Goal: Find specific page/section: Find specific page/section

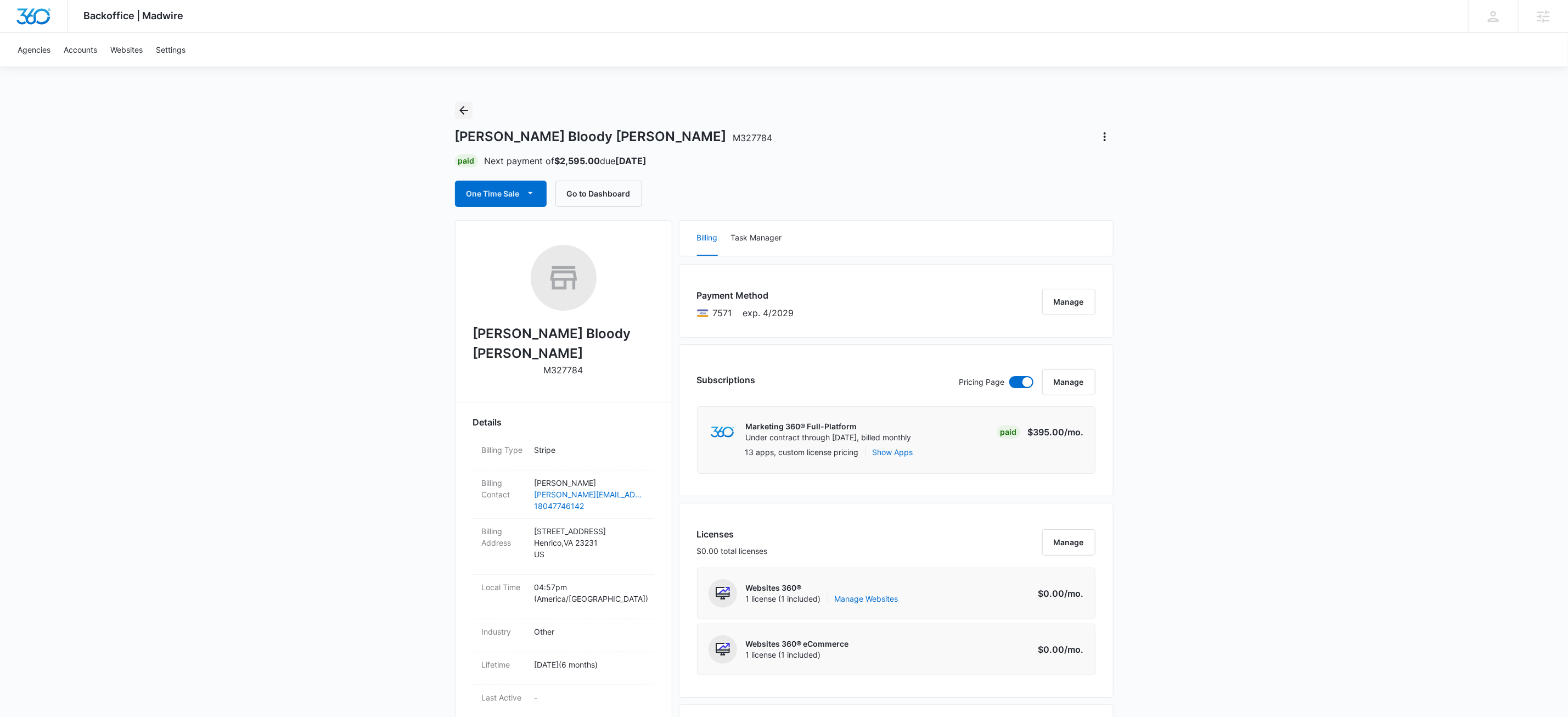
click at [465, 112] on icon "Back" at bounding box center [464, 110] width 13 height 13
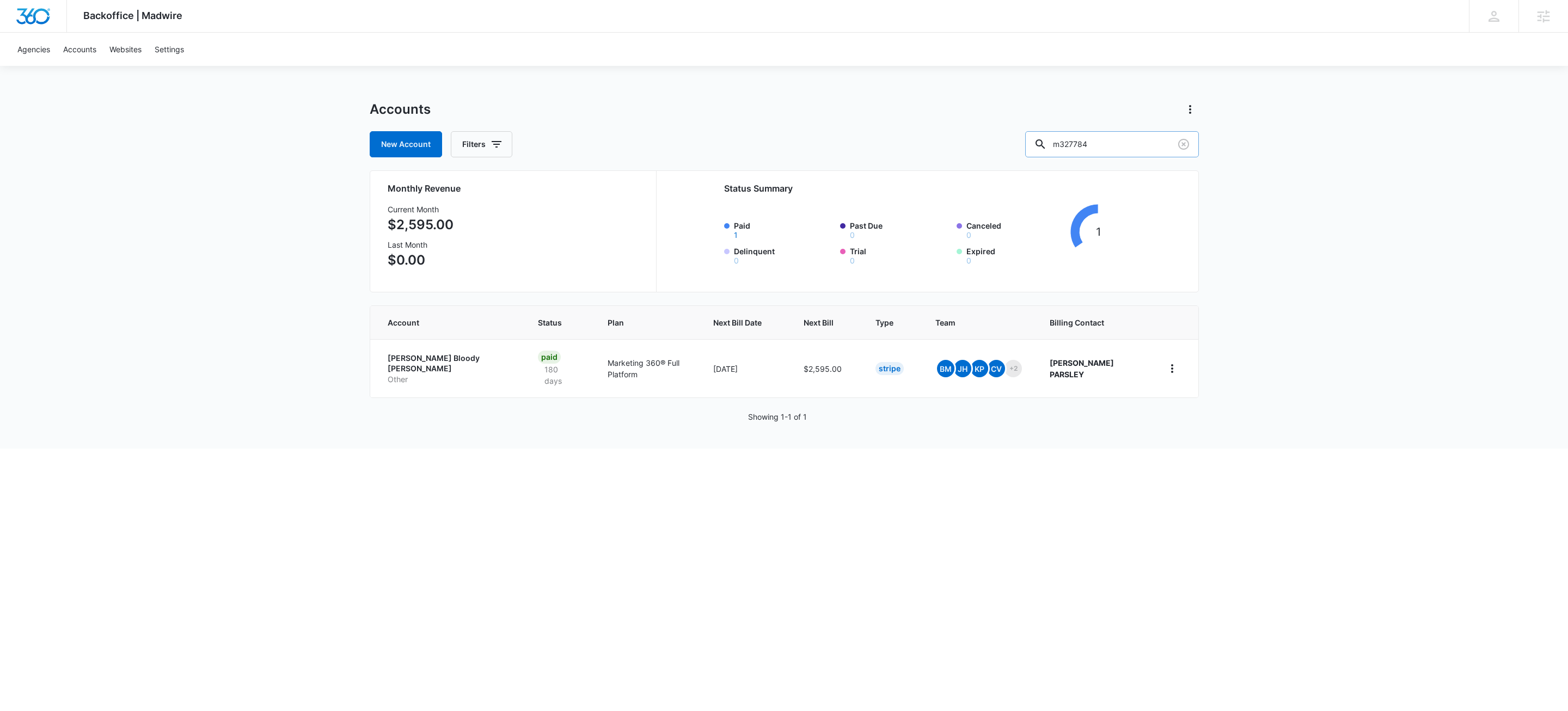
click at [1147, 138] on input "m327784" at bounding box center [1112, 144] width 174 height 26
type input "m311336"
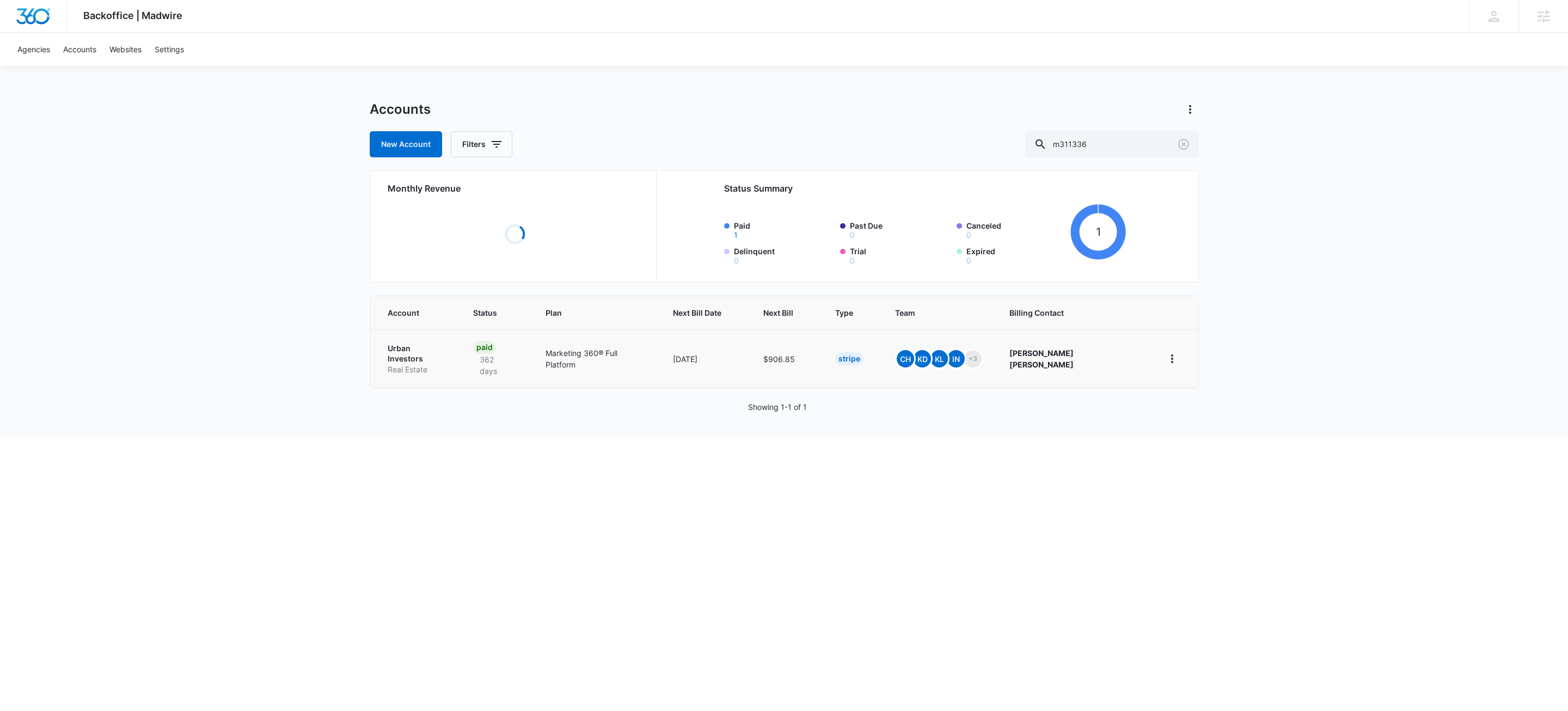
click at [426, 351] on p "Urban Investors" at bounding box center [417, 354] width 60 height 22
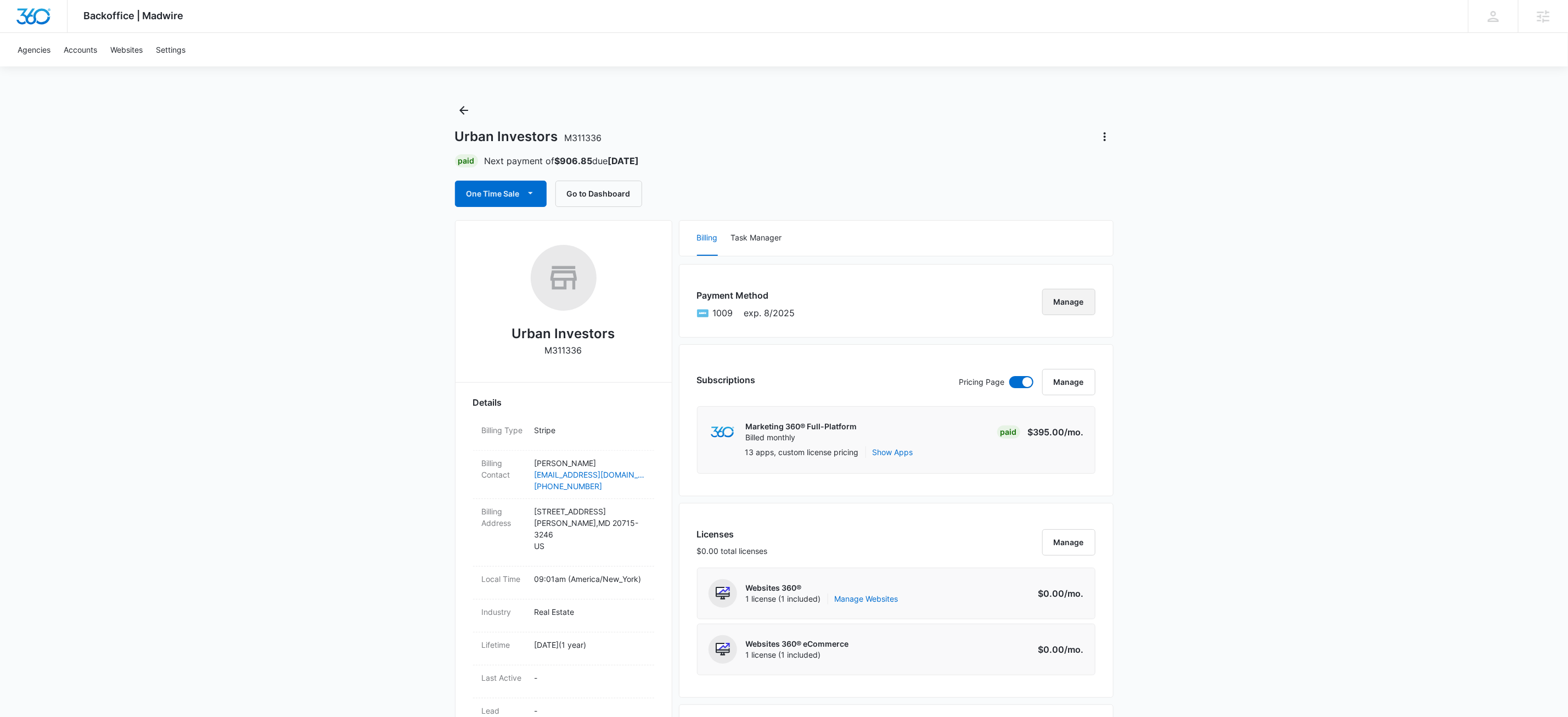
click at [1071, 299] on button "Manage" at bounding box center [1069, 301] width 53 height 26
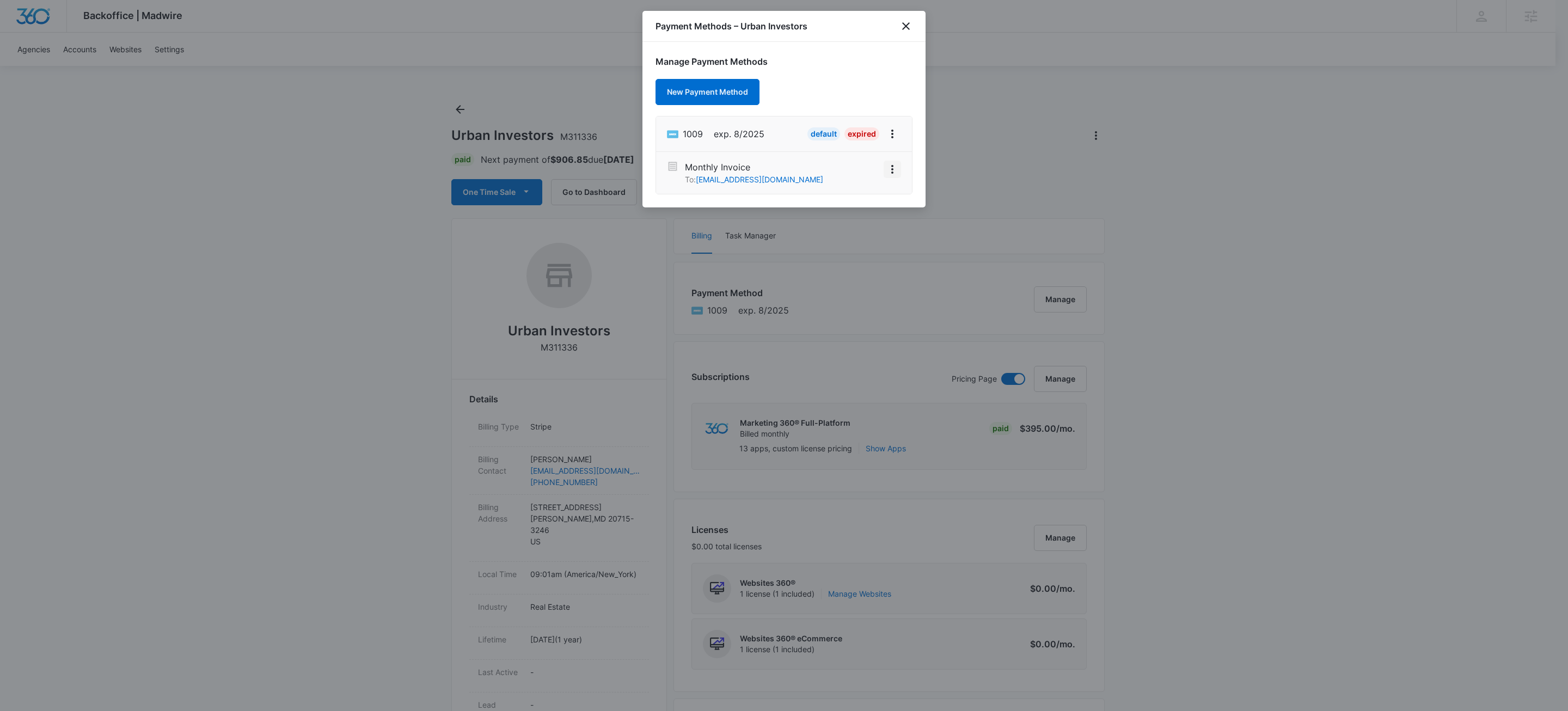
click at [895, 171] on icon "View More" at bounding box center [892, 169] width 13 height 13
click at [872, 139] on div "Activate" at bounding box center [859, 139] width 29 height 8
click at [907, 27] on icon "close" at bounding box center [906, 26] width 8 height 8
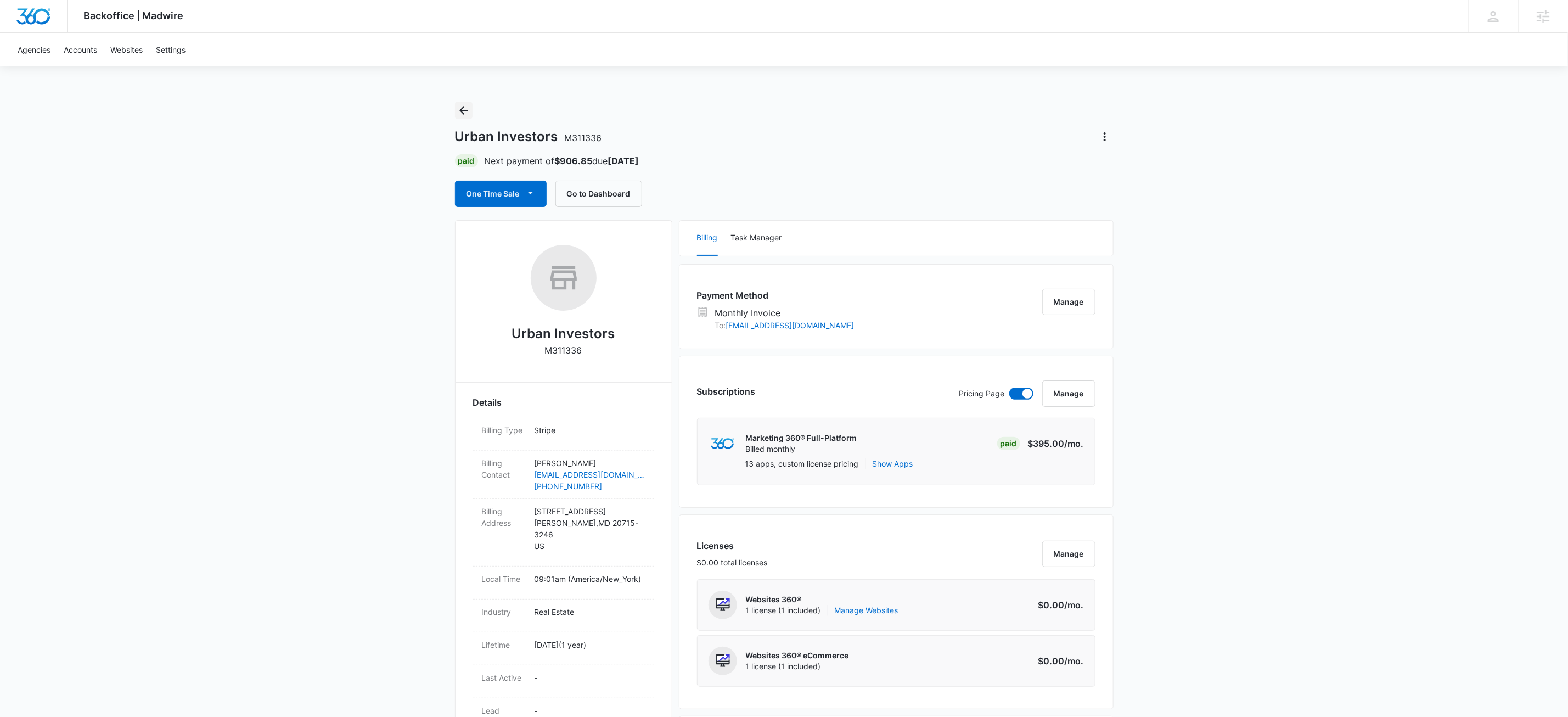
click at [461, 107] on icon "Back" at bounding box center [464, 110] width 13 height 13
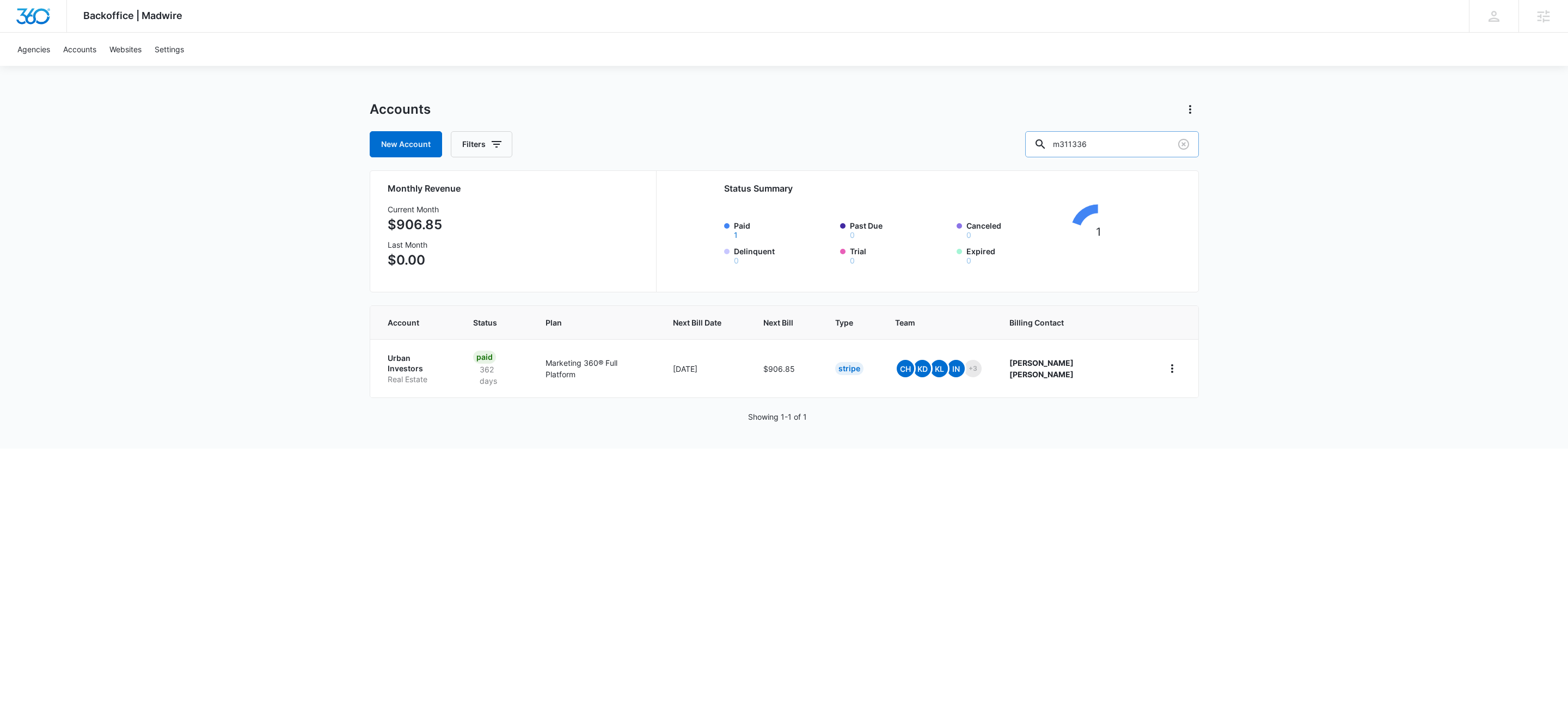
click at [1160, 149] on input "m311336" at bounding box center [1112, 144] width 174 height 26
type input "m327784"
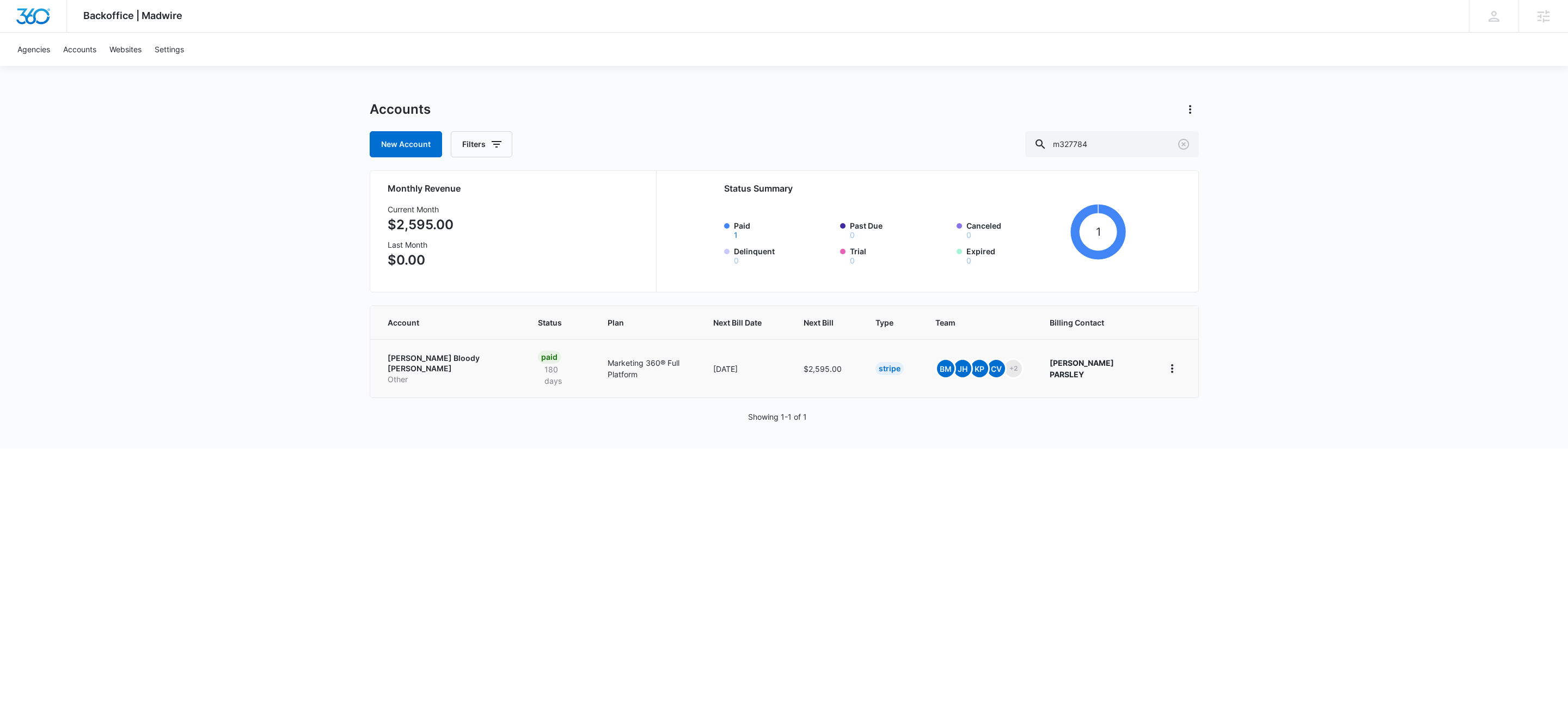
click at [448, 374] on p "Other" at bounding box center [450, 379] width 124 height 11
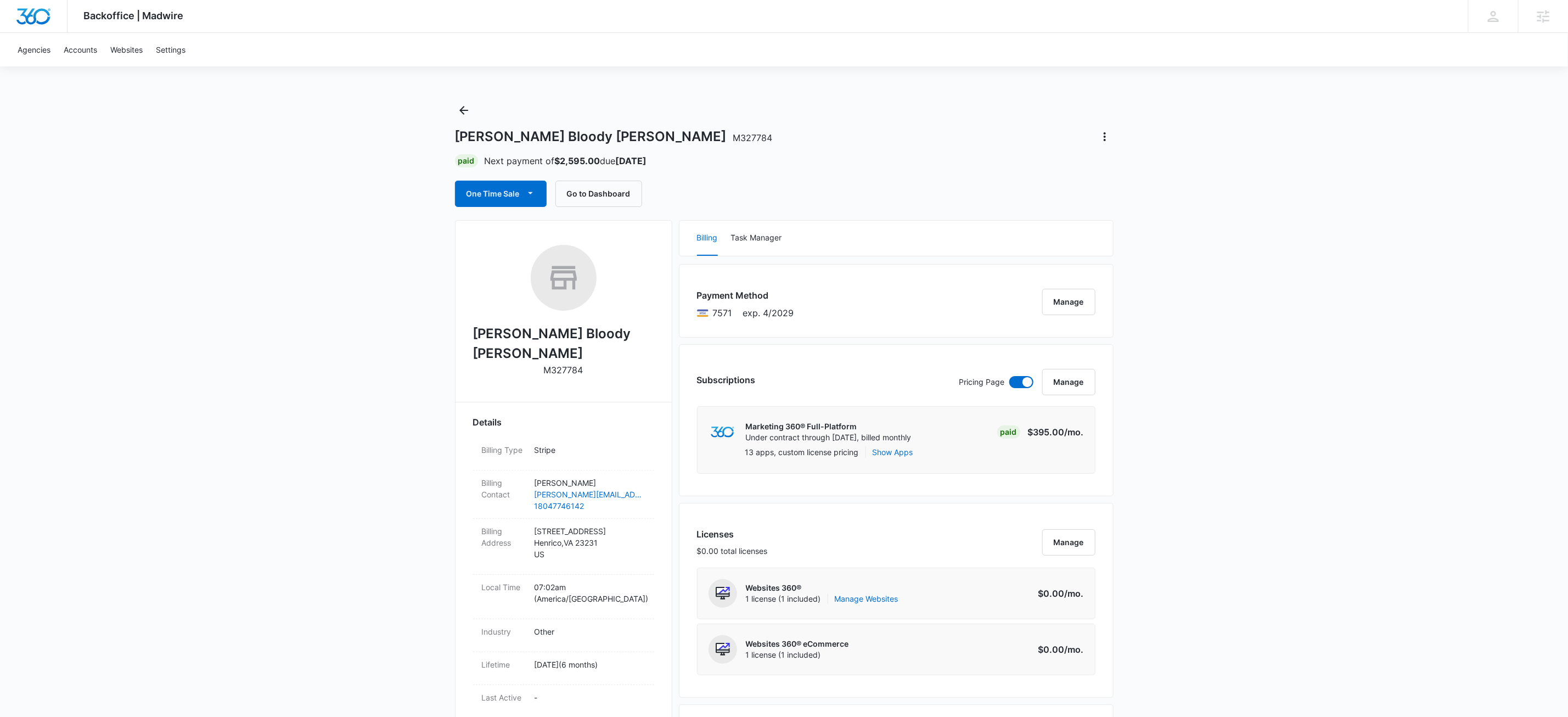
drag, startPoint x: 971, startPoint y: 170, endPoint x: 991, endPoint y: 200, distance: 36.1
click at [971, 170] on div "[PERSON_NAME] Bloody [PERSON_NAME] M327784 Paid Next payment of $2,595.00 due […" at bounding box center [785, 154] width 659 height 105
click at [1067, 300] on button "Manage" at bounding box center [1069, 301] width 53 height 26
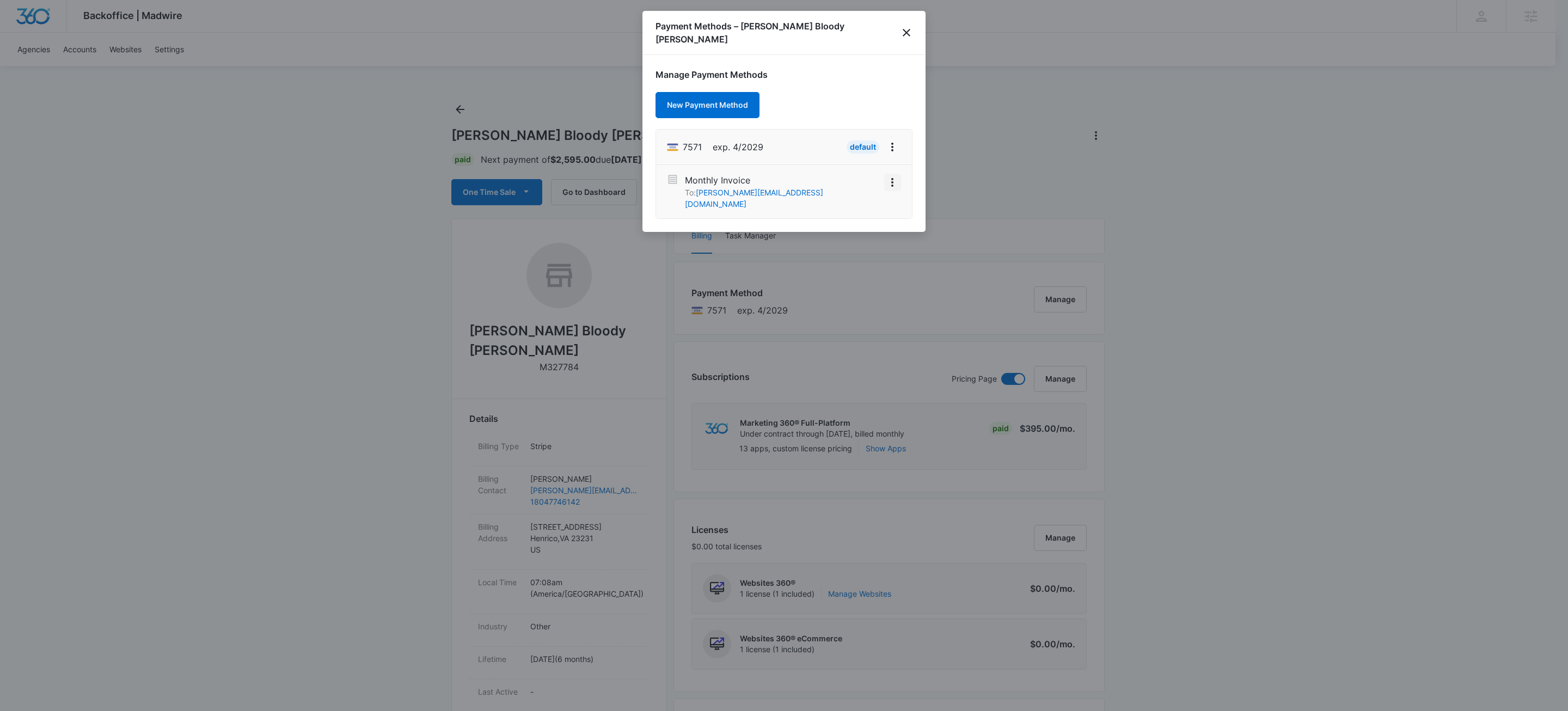
click at [892, 176] on icon "View More" at bounding box center [892, 182] width 13 height 13
click at [862, 160] on div "Activate" at bounding box center [859, 163] width 29 height 8
click at [907, 26] on icon "close" at bounding box center [906, 32] width 13 height 13
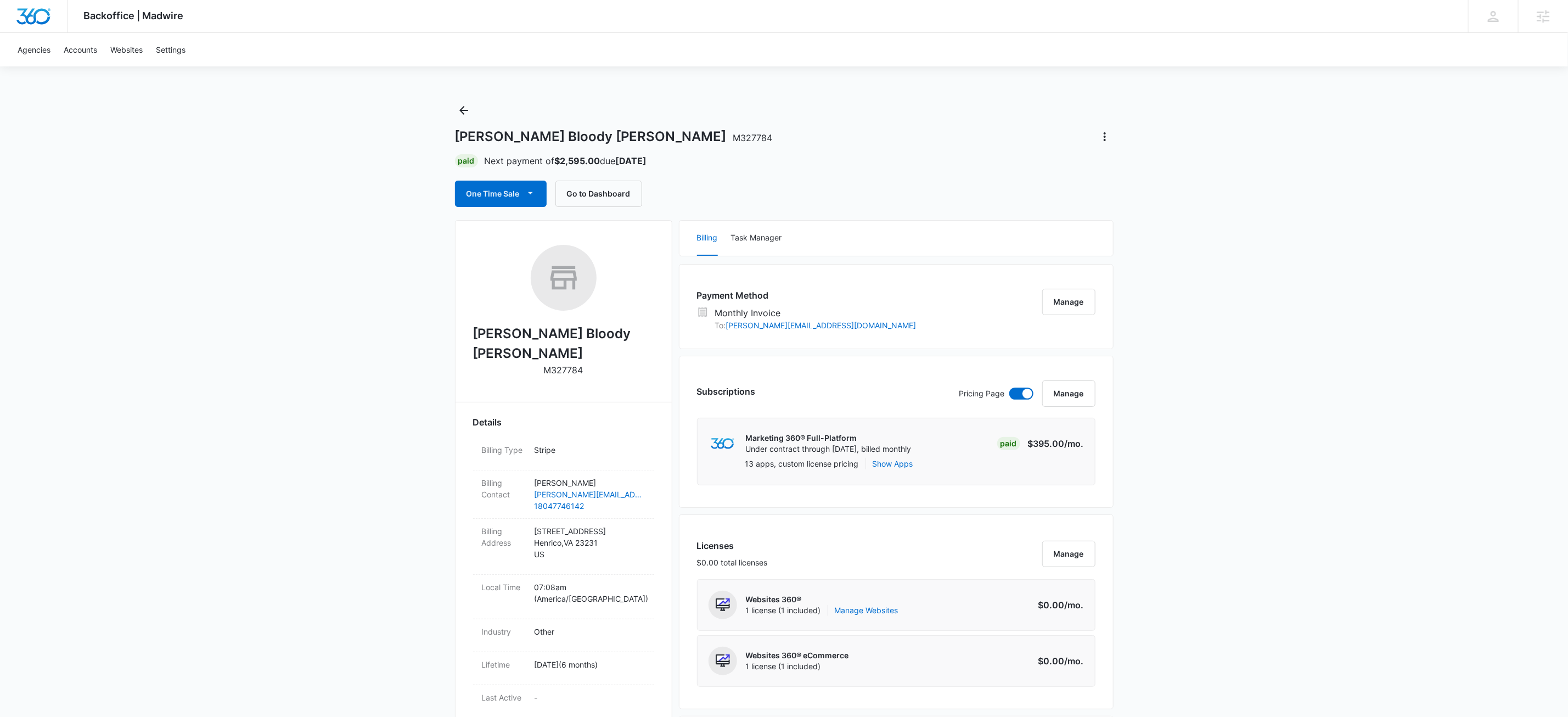
click at [940, 153] on div "[PERSON_NAME] Bloody [PERSON_NAME] M327784 Paid Next payment of $2,595.00 due […" at bounding box center [785, 154] width 659 height 105
click at [463, 109] on icon "Back" at bounding box center [464, 110] width 13 height 13
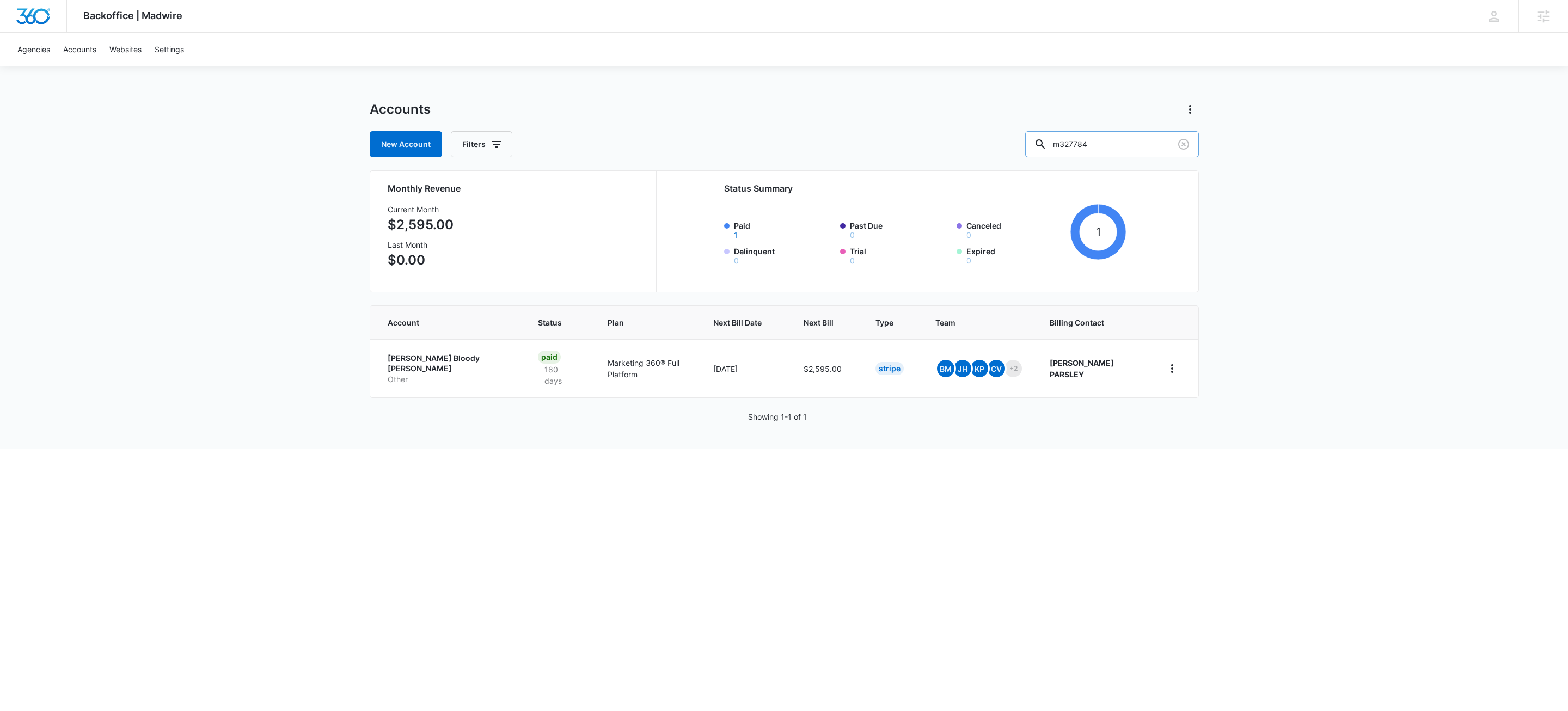
click at [1144, 146] on input "m327784" at bounding box center [1112, 144] width 174 height 26
paste input "M337763"
type input "M337763"
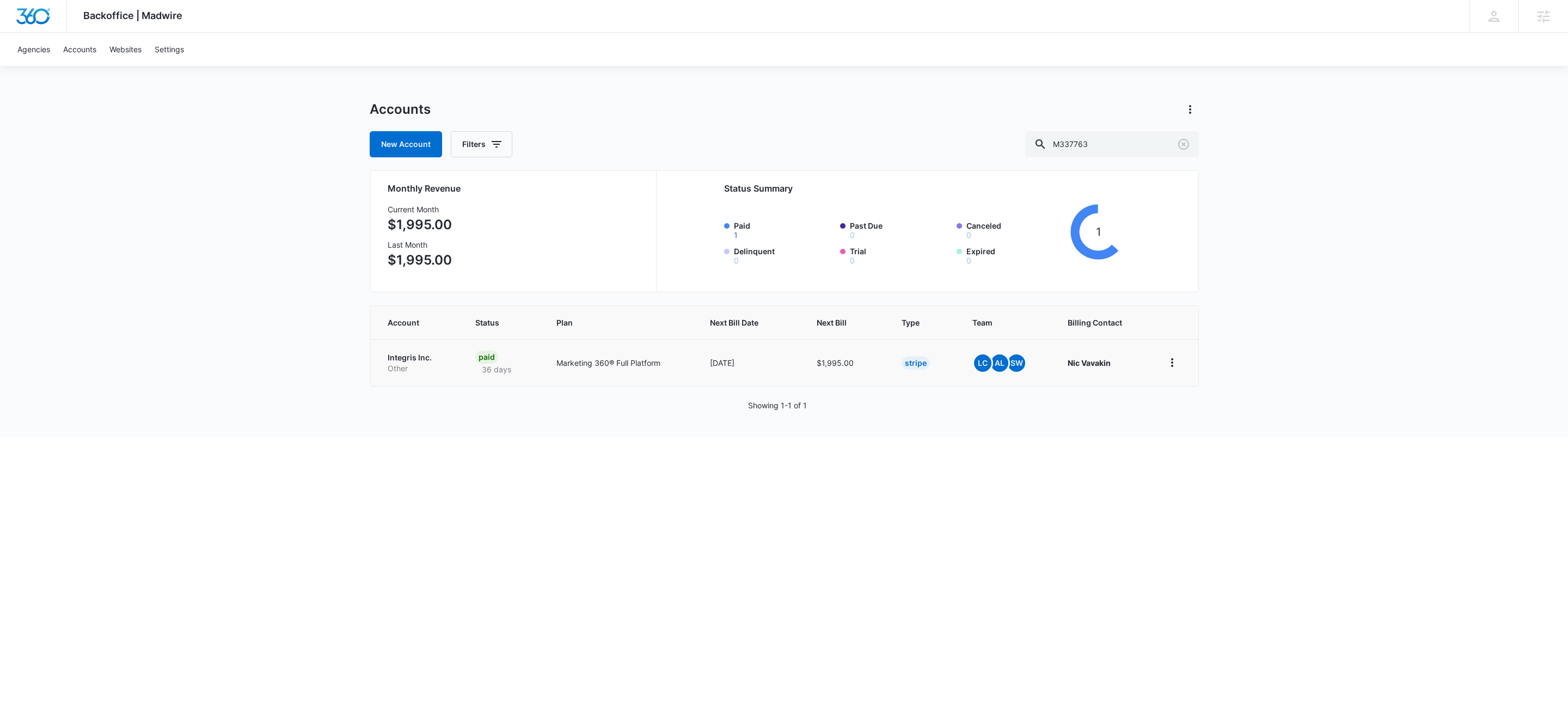
click at [417, 362] on p "Integris Inc." at bounding box center [418, 357] width 61 height 11
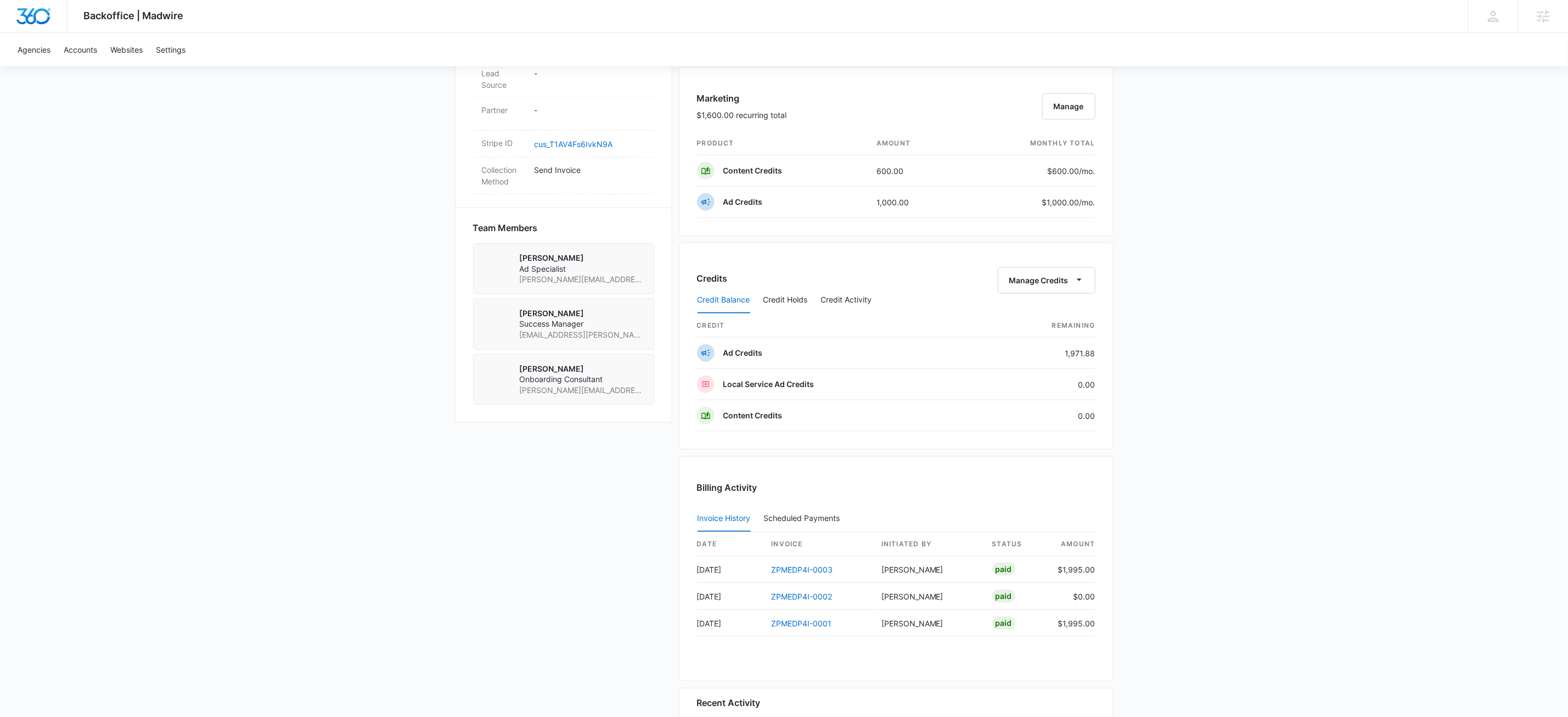
scroll to position [763, 0]
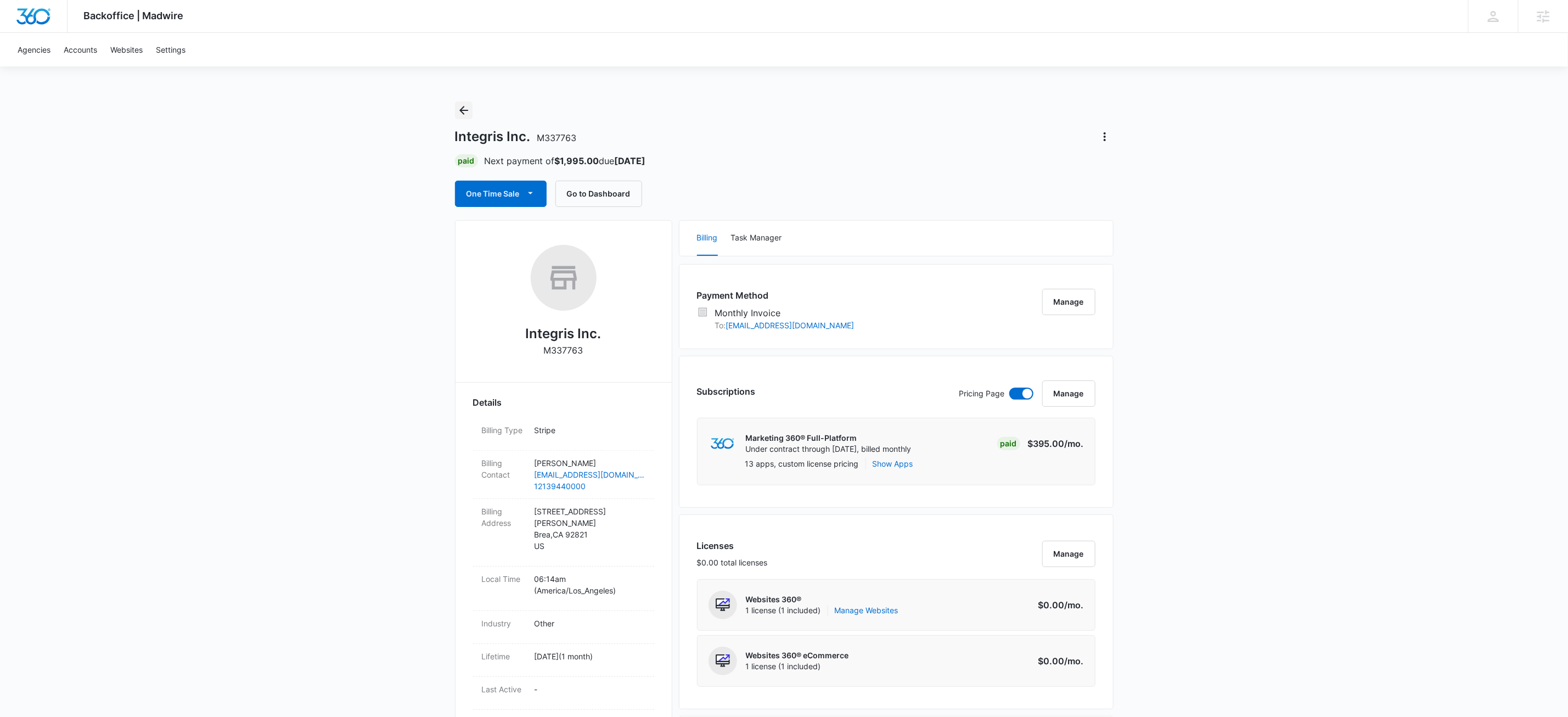
click at [457, 109] on icon "Back" at bounding box center [464, 110] width 13 height 13
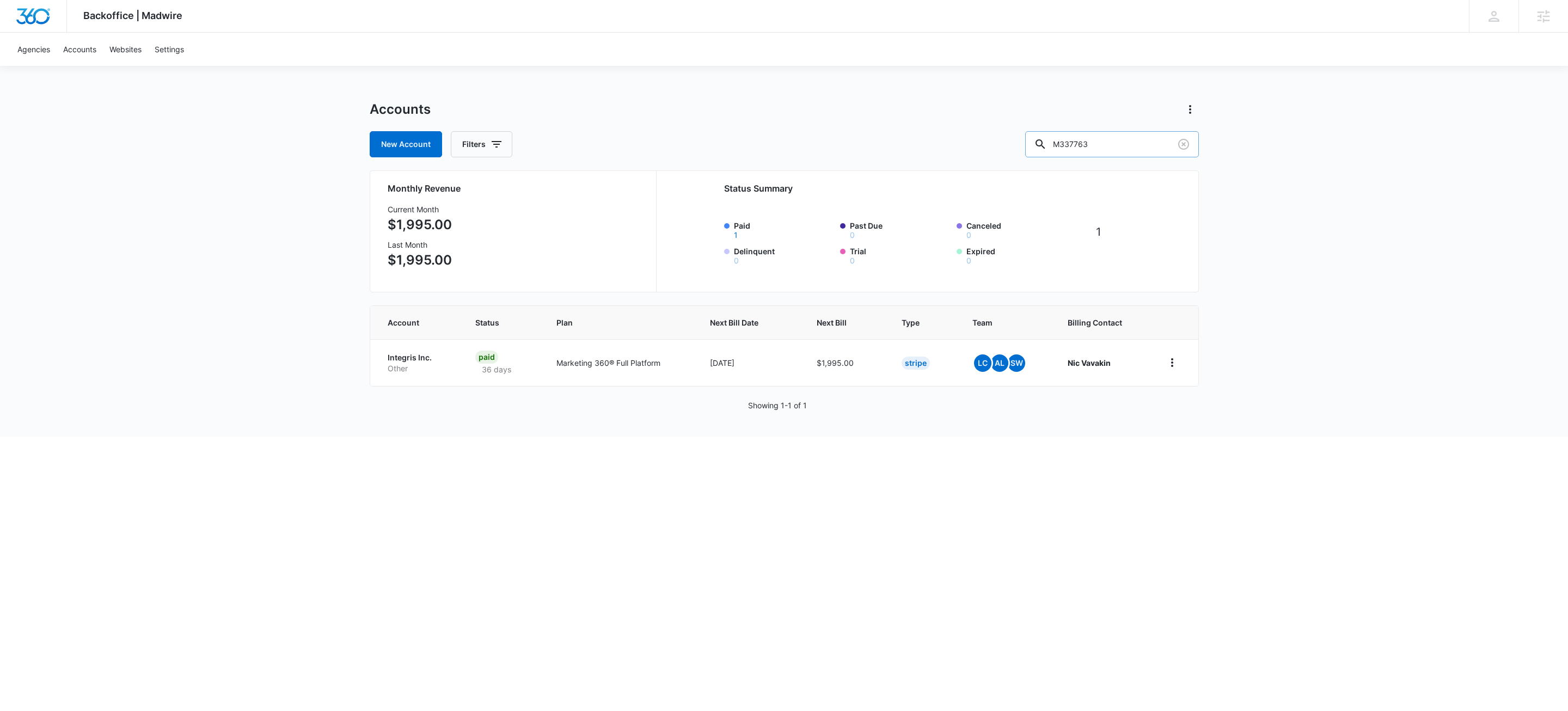
click at [1121, 137] on input "M337763" at bounding box center [1112, 144] width 174 height 26
click at [1122, 137] on input "M337763" at bounding box center [1112, 144] width 174 height 26
paste input "7977"
type input "M37977"
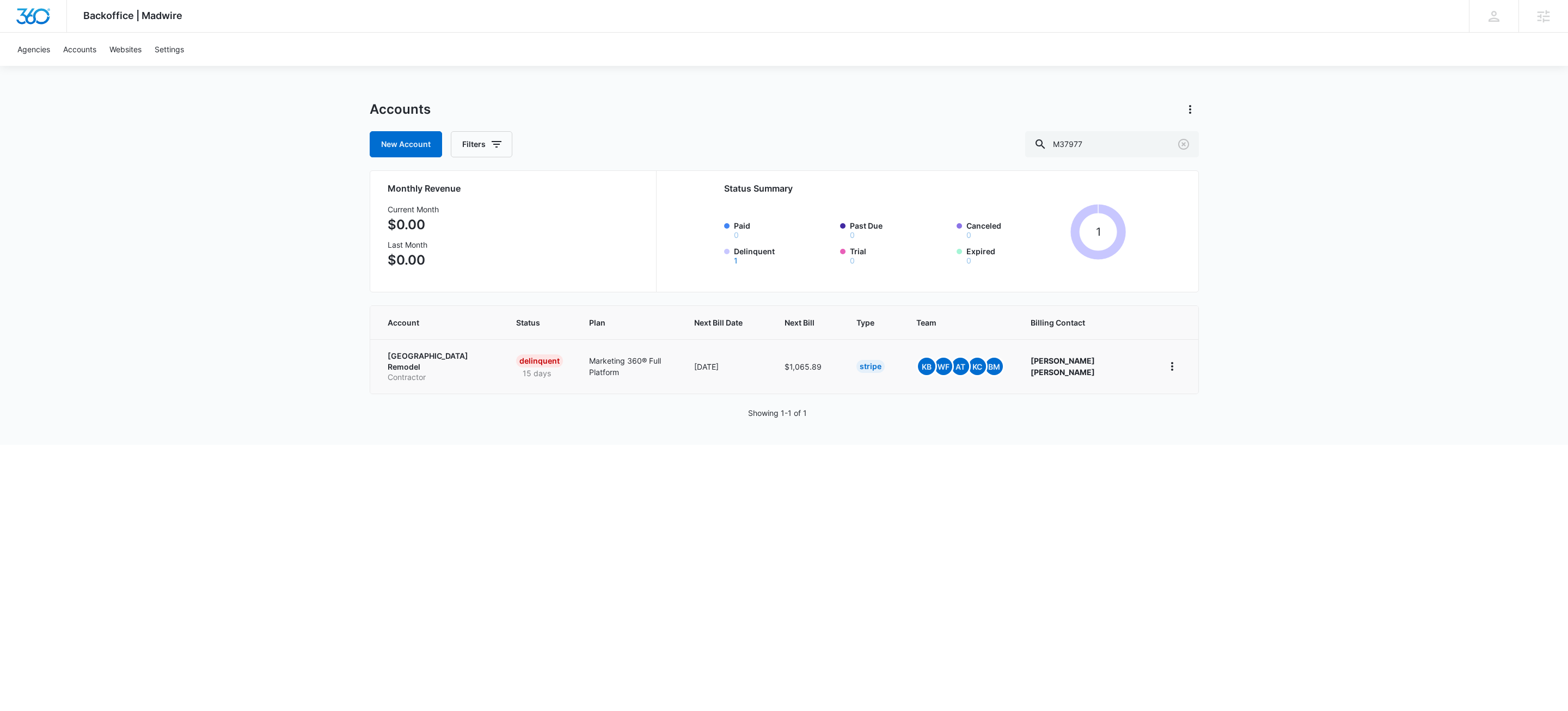
click at [436, 372] on p "Contractor" at bounding box center [439, 377] width 103 height 11
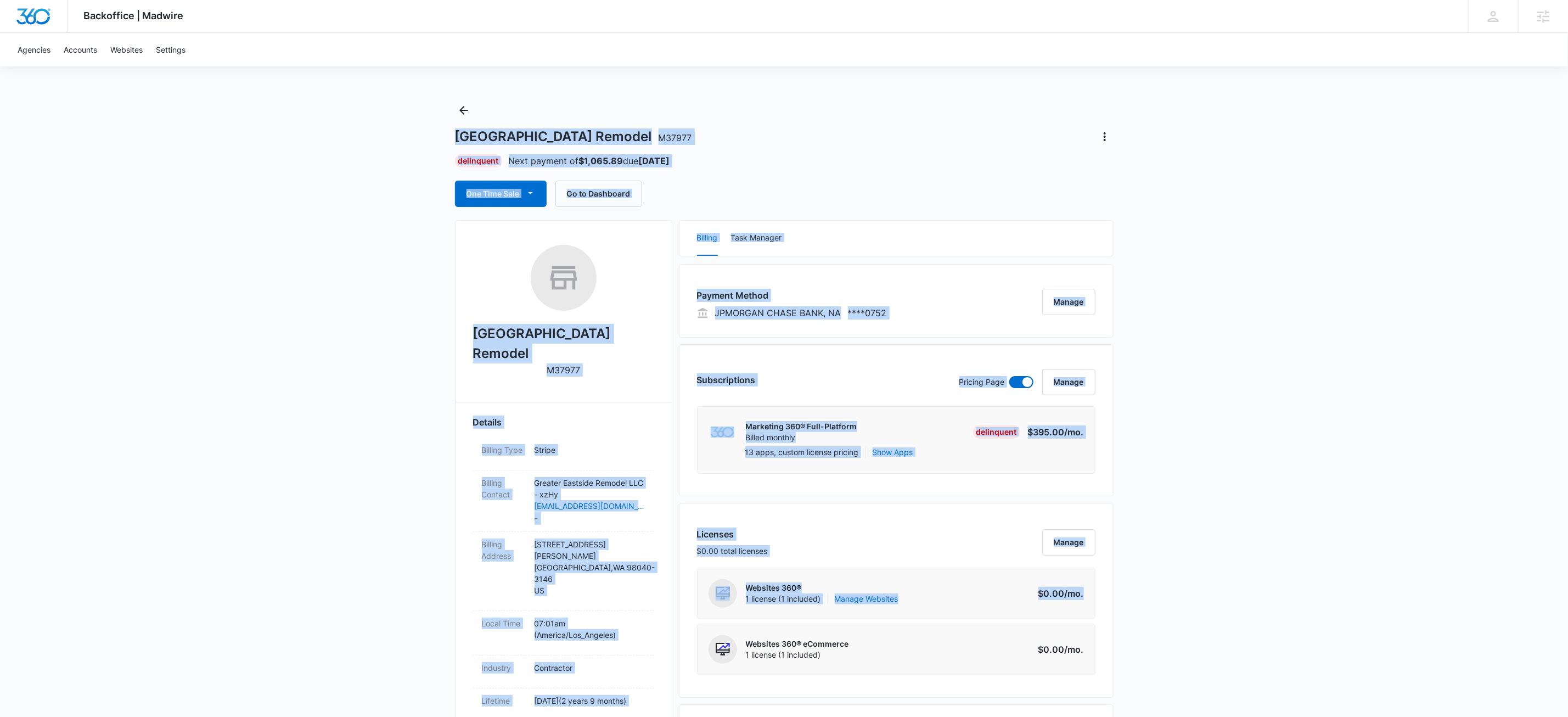
drag, startPoint x: 430, startPoint y: 152, endPoint x: 1244, endPoint y: 599, distance: 928.7
drag, startPoint x: 879, startPoint y: 504, endPoint x: 229, endPoint y: 141, distance: 744.5
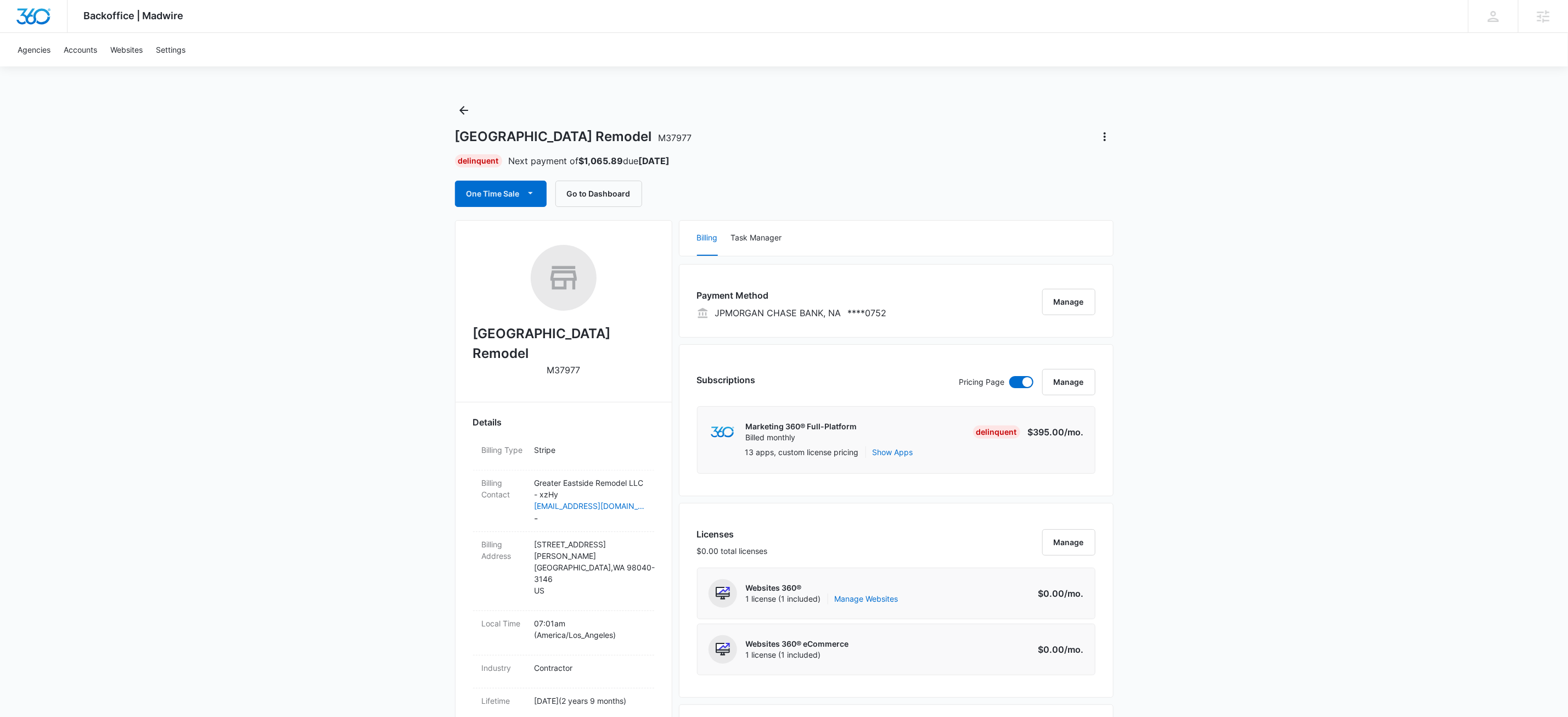
click at [565, 363] on p "M37977" at bounding box center [563, 370] width 33 height 13
copy p "M37977"
